Goal: Communication & Community: Ask a question

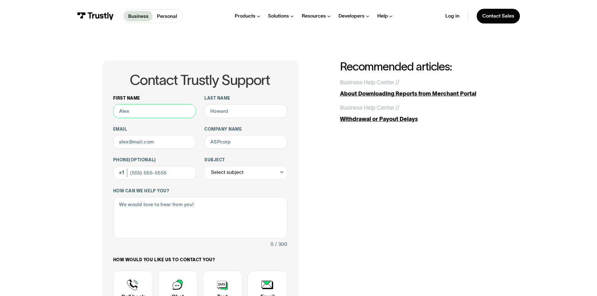
click at [180, 107] on input "First name" at bounding box center [154, 111] width 83 height 14
type input "maryam"
click at [219, 109] on input "Last name" at bounding box center [245, 111] width 83 height 14
type input "rahimi"
click at [133, 147] on input "Email" at bounding box center [154, 142] width 83 height 14
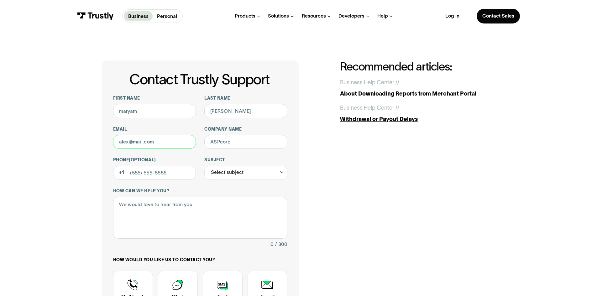
type input "maryam.rahimi@ballys.com"
click at [227, 143] on input "Company name" at bounding box center [245, 142] width 83 height 14
type input "Bally Interactive"
click at [168, 171] on input "Phone (Optional)" at bounding box center [154, 173] width 83 height 14
type input "(647) 774-4810"
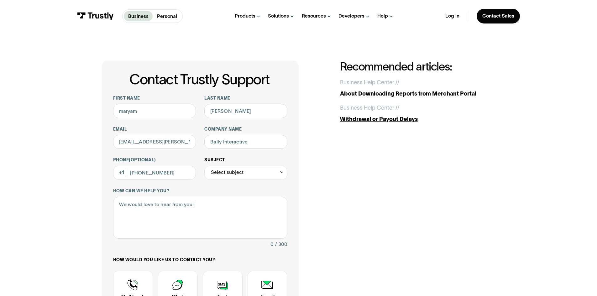
click at [239, 178] on div "Select subject" at bounding box center [245, 173] width 83 height 14
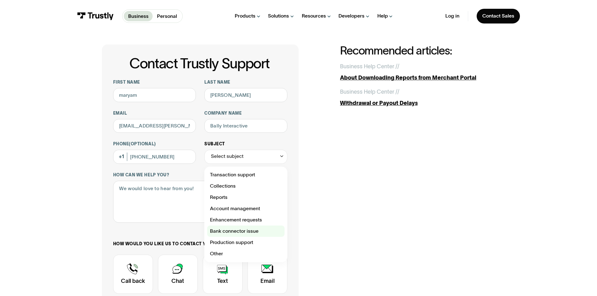
scroll to position [31, 0]
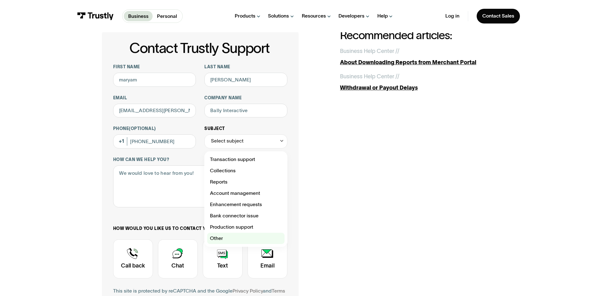
click at [228, 238] on div "Contact Trustly Support" at bounding box center [245, 238] width 77 height 11
type input "*****"
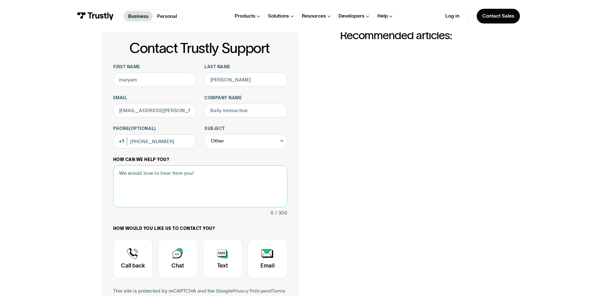
click at [187, 189] on textarea "How can we help you?" at bounding box center [200, 186] width 174 height 42
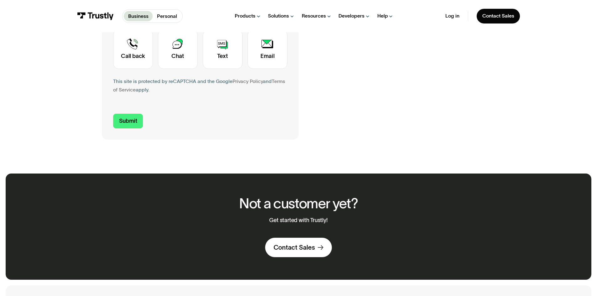
scroll to position [240, 0]
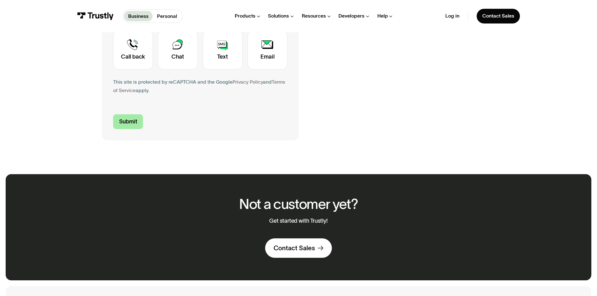
type textarea "I nee dhelp with report and how I can reconcile my bank statement absed on teh …"
click at [121, 120] on input "Submit" at bounding box center [128, 121] width 30 height 15
type input "+16477744810"
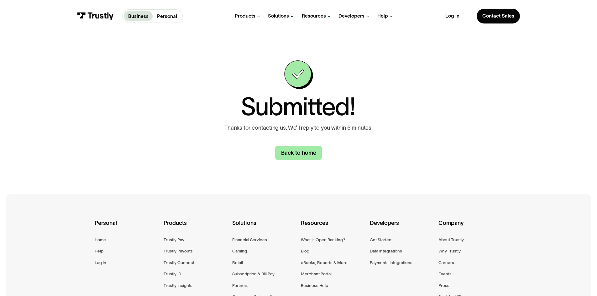
click at [290, 157] on link "Back to home" at bounding box center [298, 153] width 47 height 15
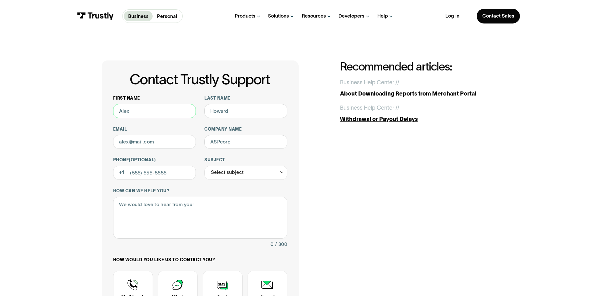
click at [151, 114] on input "First name" at bounding box center [154, 111] width 83 height 14
click at [232, 116] on input "Last name" at bounding box center [245, 111] width 83 height 14
type input "rahimi"
click at [170, 147] on input "Email" at bounding box center [154, 142] width 83 height 14
click at [230, 143] on input "Company name" at bounding box center [245, 142] width 83 height 14
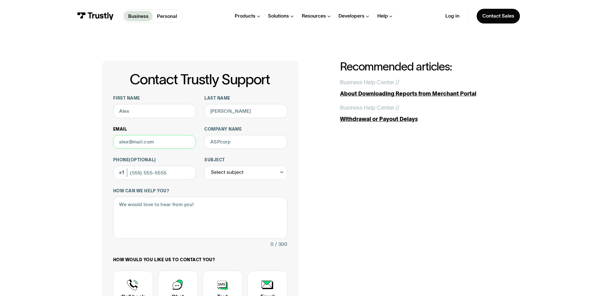
click at [134, 148] on input "Email" at bounding box center [154, 142] width 83 height 14
type input "maryam.rahimi@ballys.com"
click at [215, 140] on input "Company name" at bounding box center [245, 142] width 83 height 14
type input "Bally Interactive"
click at [159, 172] on input "Phone (Optional)" at bounding box center [154, 173] width 83 height 14
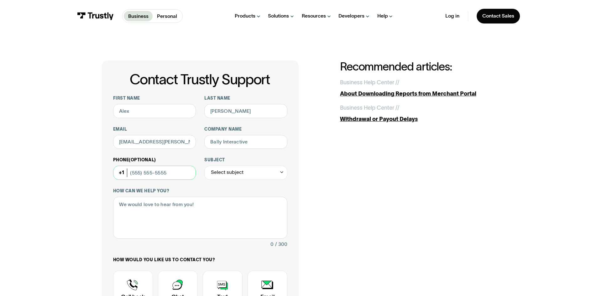
type input "(647) 774-4810"
click at [226, 175] on div "Select subject" at bounding box center [227, 172] width 33 height 8
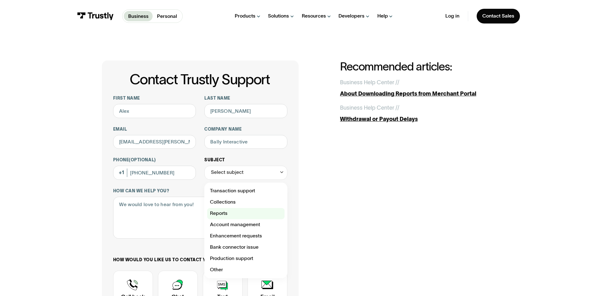
click at [226, 216] on div "Contact Trustly Support" at bounding box center [245, 213] width 77 height 11
type input "*******"
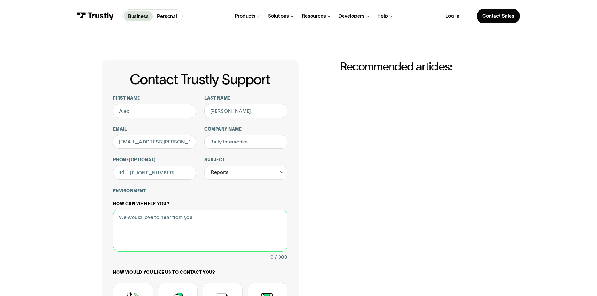
click at [183, 213] on div "How can we help you? 0 / 300" at bounding box center [200, 231] width 174 height 60
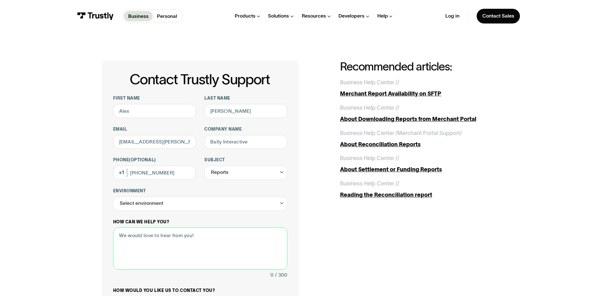
click at [183, 232] on textarea "How can we help you?" at bounding box center [200, 248] width 174 height 42
type textarea "I need help with report and how I can reconciel my bank per report"
click at [234, 175] on div "Reports" at bounding box center [245, 173] width 83 height 14
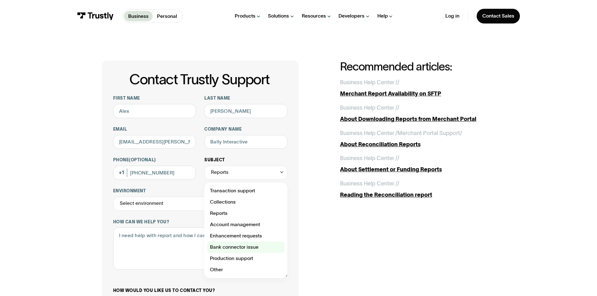
click at [241, 249] on div "Contact Trustly Support" at bounding box center [245, 247] width 77 height 11
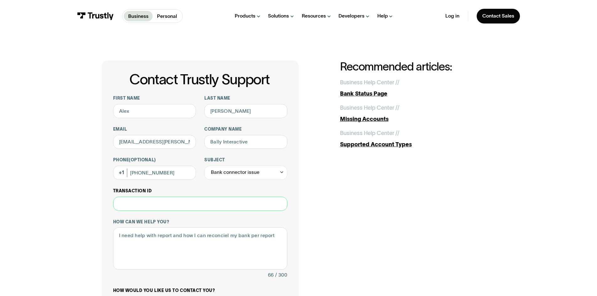
click at [211, 204] on input "Transaction ID" at bounding box center [200, 204] width 174 height 14
click at [260, 175] on div "Bank connector issue" at bounding box center [245, 173] width 83 height 14
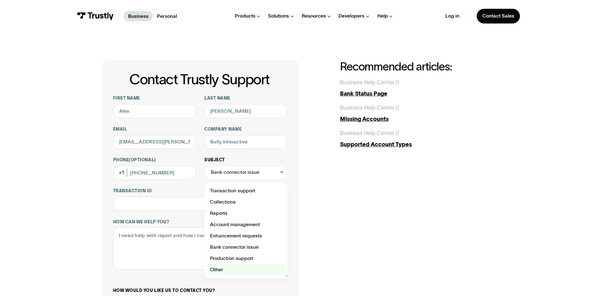
click at [240, 274] on div "Contact Trustly Support" at bounding box center [245, 269] width 77 height 11
type input "*****"
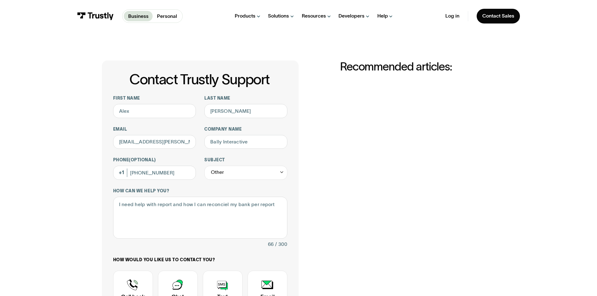
click at [413, 219] on div "Contact Trustly Support First name Last name rahimi Email maryam.rahimi@ballys.…" at bounding box center [299, 220] width 394 height 320
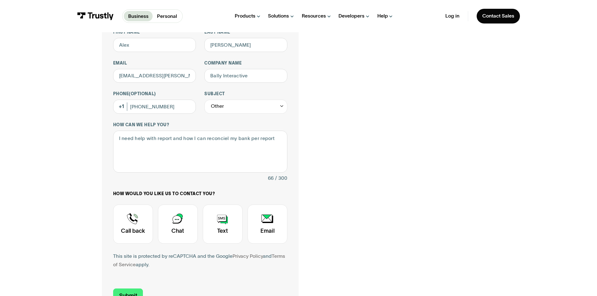
scroll to position [127, 0]
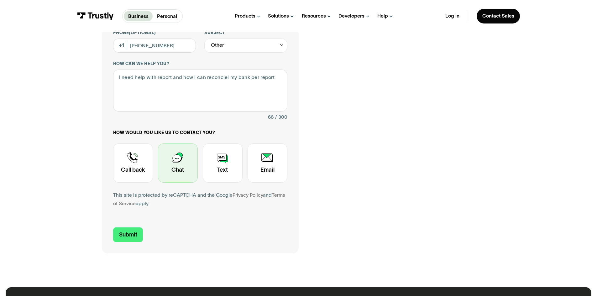
click at [162, 175] on div "Contact Trustly Support" at bounding box center [178, 162] width 40 height 39
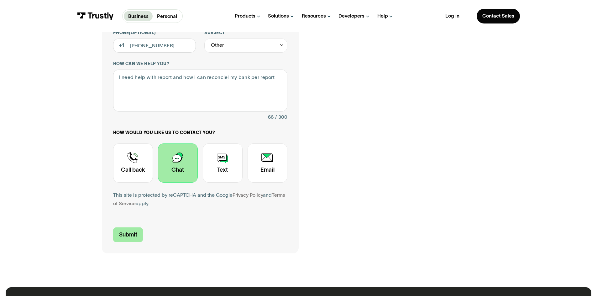
click at [124, 237] on input "Submit" at bounding box center [128, 234] width 30 height 15
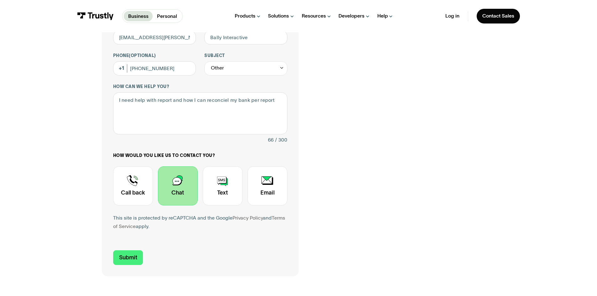
click at [365, 133] on div "Contact Trustly Support First name Last name rahimi Email maryam.rahimi@ballys.…" at bounding box center [299, 116] width 394 height 320
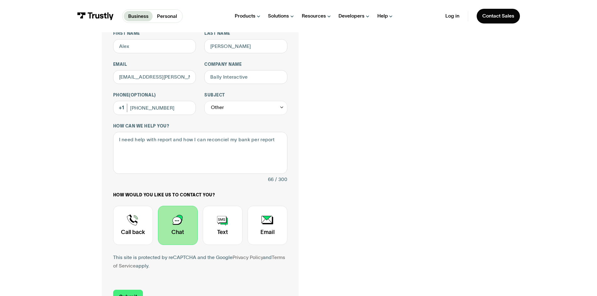
scroll to position [42, 0]
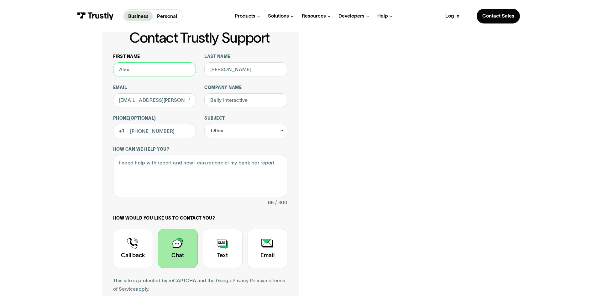
click at [139, 73] on input "First name" at bounding box center [154, 69] width 83 height 14
type input "maryam"
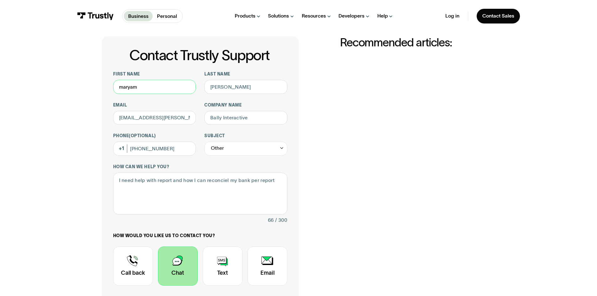
scroll to position [10, 0]
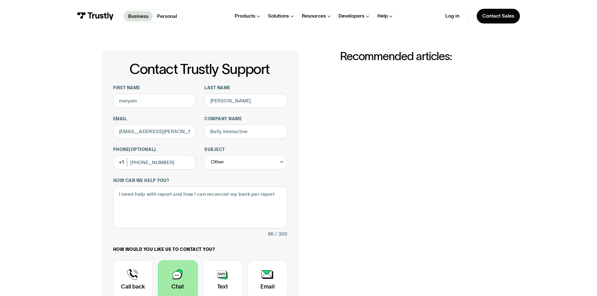
drag, startPoint x: 596, startPoint y: 92, endPoint x: 599, endPoint y: 102, distance: 10.9
click at [597, 102] on html "Business Personal Business Personal Products Open Banking Payments Trustly Pay …" at bounding box center [298, 138] width 597 height 296
click at [597, 70] on div "Contact Trustly Support First name maryam Last name rahimi Email maryam.rahimi@…" at bounding box center [298, 210] width 597 height 377
click at [518, 127] on div "Contact Trustly Support First name maryam Last name rahimi Email maryam.rahimi@…" at bounding box center [298, 210] width 569 height 377
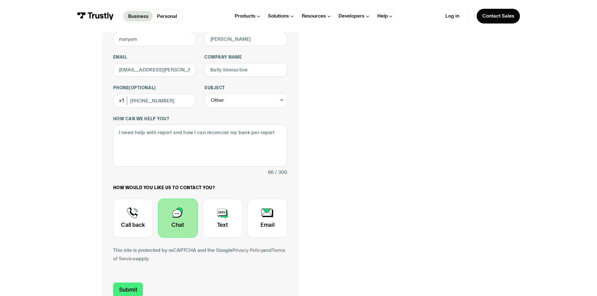
scroll to position [104, 0]
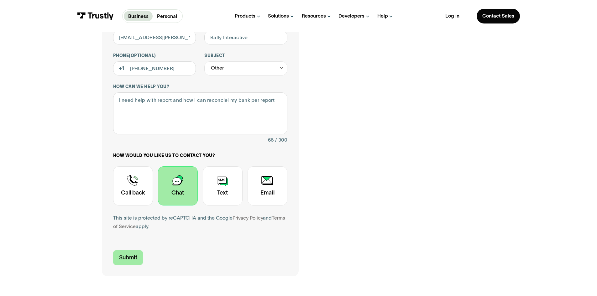
click at [131, 260] on input "Submit" at bounding box center [128, 257] width 30 height 15
type input "+16477744810"
click at [130, 260] on div "Contact Trustly Support First name maryam Last name rahimi Email maryam.rahimi@…" at bounding box center [298, 172] width 597 height 488
